Goal: Browse casually

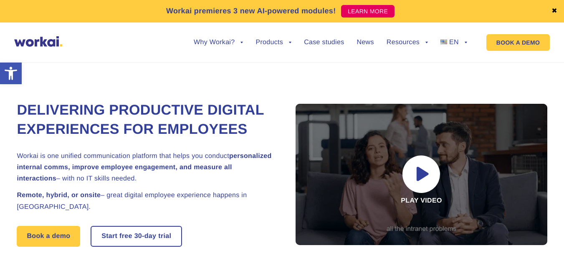
drag, startPoint x: 163, startPoint y: 106, endPoint x: 175, endPoint y: 106, distance: 12.1
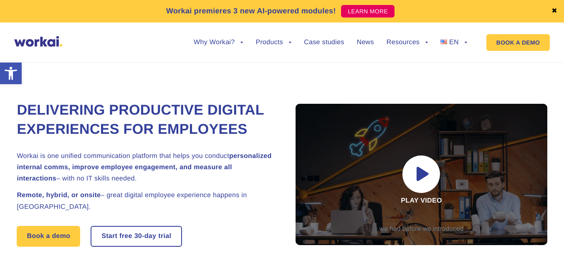
click at [175, 106] on h1 "Delivering Productive Digital Experiences for Employees" at bounding box center [146, 120] width 259 height 38
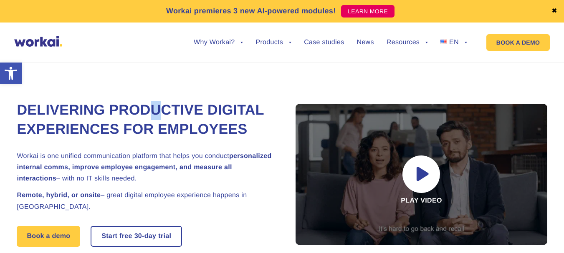
click at [175, 106] on h1 "Delivering Productive Digital Experiences for Employees" at bounding box center [146, 120] width 259 height 38
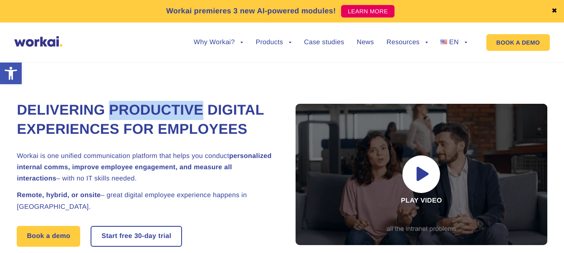
click at [175, 106] on h1 "Delivering Productive Digital Experiences for Employees" at bounding box center [146, 120] width 259 height 38
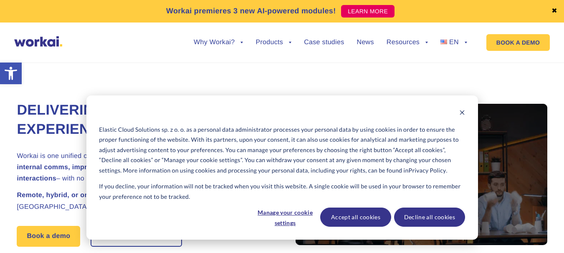
click at [3, 144] on div "Delivering Productive Digital Experiences for Employees Workai is one unified c…" at bounding box center [282, 195] width 558 height 303
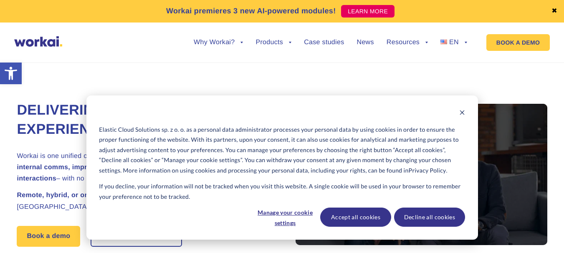
click at [35, 134] on h1 "Delivering Productive Digital Experiences for Employees" at bounding box center [146, 120] width 259 height 38
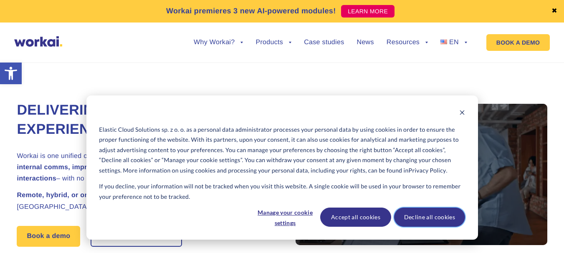
click at [417, 219] on button "Decline all cookies" at bounding box center [429, 217] width 71 height 19
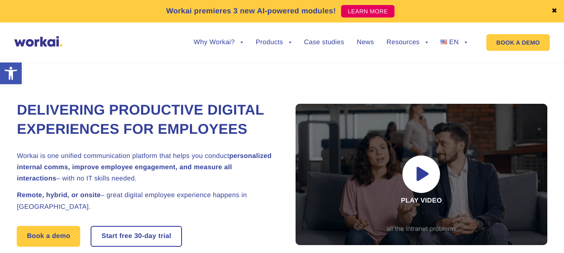
click at [68, 139] on h1 "Delivering Productive Digital Experiences for Employees" at bounding box center [146, 120] width 259 height 38
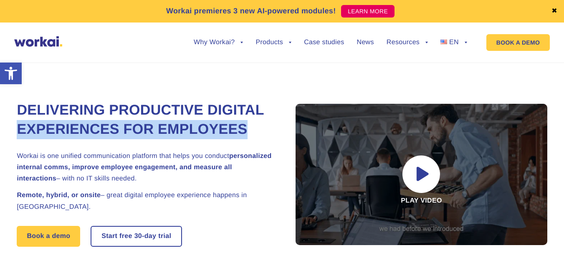
drag, startPoint x: 68, startPoint y: 146, endPoint x: 96, endPoint y: 139, distance: 29.0
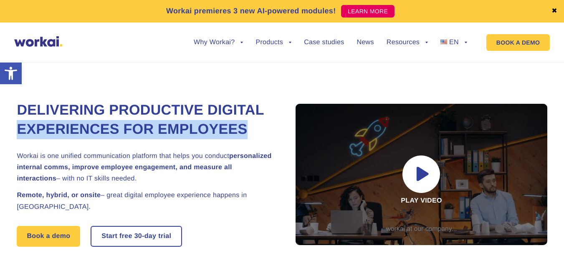
click at [96, 139] on h1 "Delivering Productive Digital Experiences for Employees" at bounding box center [146, 120] width 259 height 38
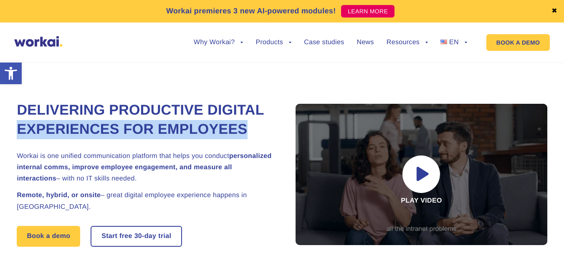
click at [96, 139] on h1 "Delivering Productive Digital Experiences for Employees" at bounding box center [146, 120] width 259 height 38
